Goal: Navigation & Orientation: Go to known website

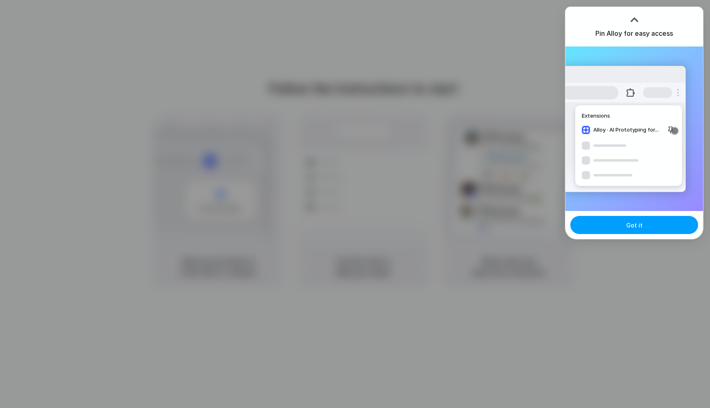
click at [631, 224] on span "Got it" at bounding box center [634, 225] width 16 height 9
